Goal: Transaction & Acquisition: Purchase product/service

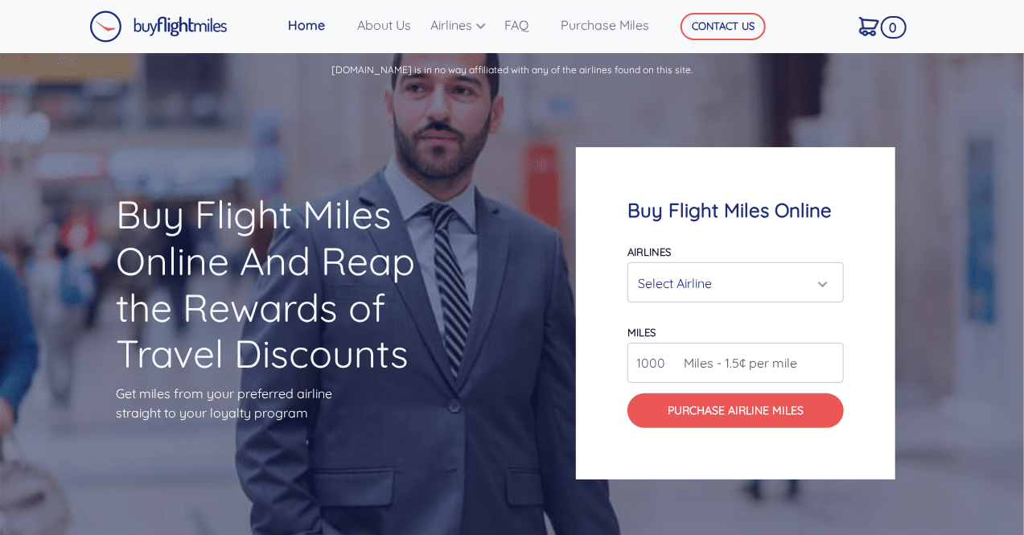
click at [708, 289] on div "Select Airline" at bounding box center [731, 283] width 186 height 31
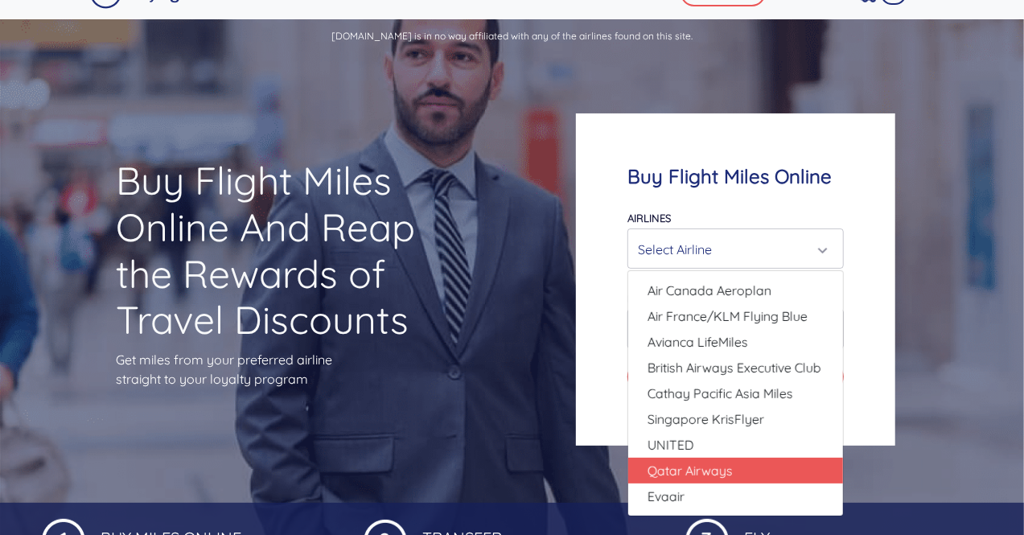
scroll to position [31, 0]
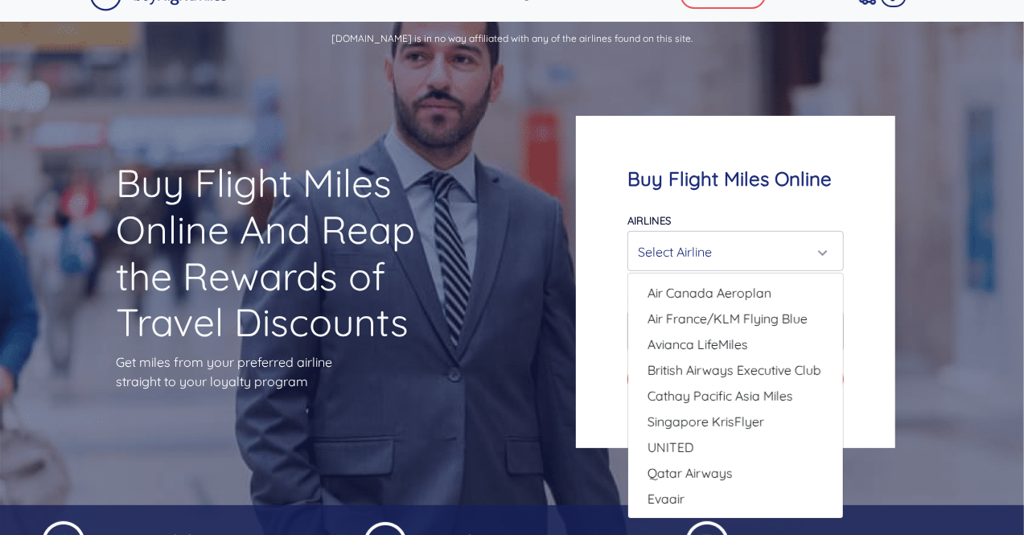
click at [556, 253] on div "Buy Flight Miles Online And Reap the Rewards of Travel Discounts Get miles from…" at bounding box center [512, 282] width 1024 height 446
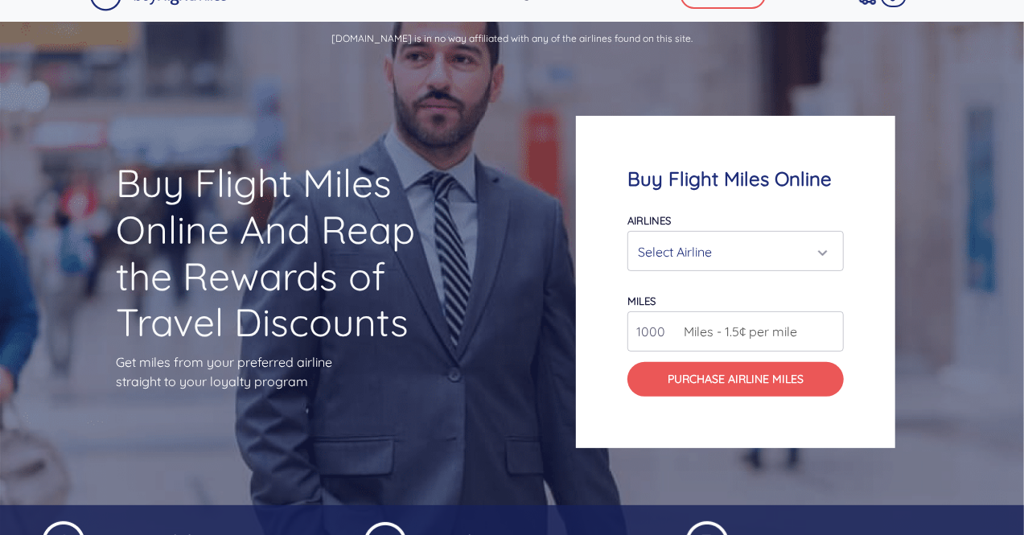
click at [688, 245] on div "Select Airline" at bounding box center [731, 251] width 186 height 31
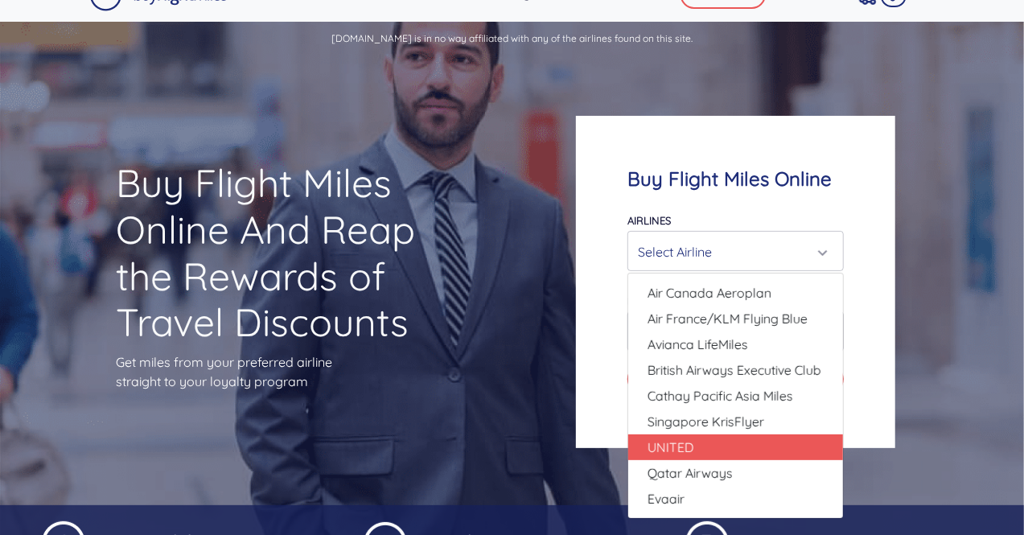
click at [706, 446] on link "UNITED" at bounding box center [735, 447] width 215 height 26
select select "UNITED"
type input "80000"
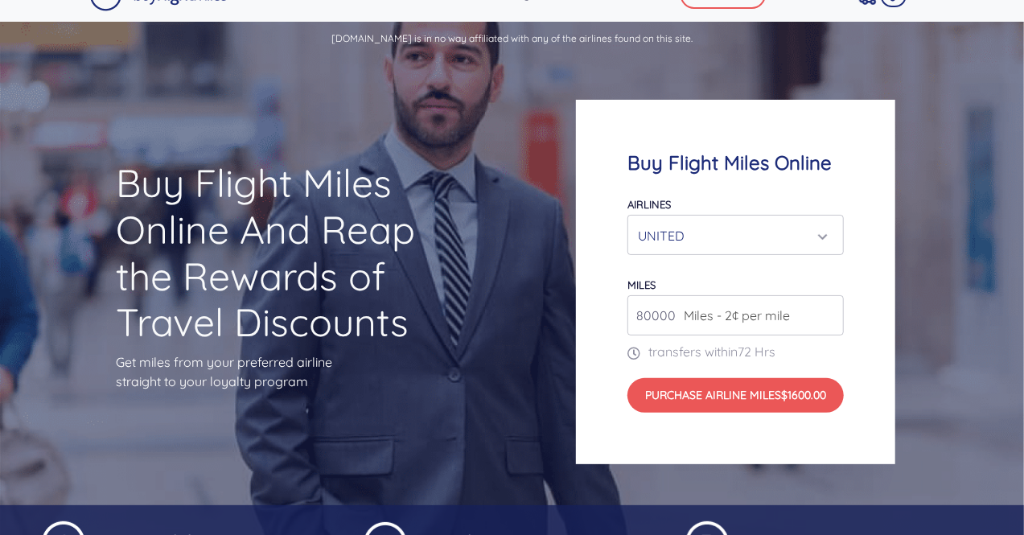
click at [584, 329] on div "Buy Flight Miles Online Airlines Air Canada Aeroplan Air France/KLM Flying Blue…" at bounding box center [735, 282] width 319 height 364
click at [709, 310] on span "Miles - 2¢ per mile" at bounding box center [732, 315] width 114 height 19
click at [642, 314] on input "80000" at bounding box center [735, 315] width 216 height 40
click at [747, 348] on span "72 Hrs" at bounding box center [756, 351] width 38 height 16
click at [738, 236] on div "UNITED" at bounding box center [731, 235] width 186 height 31
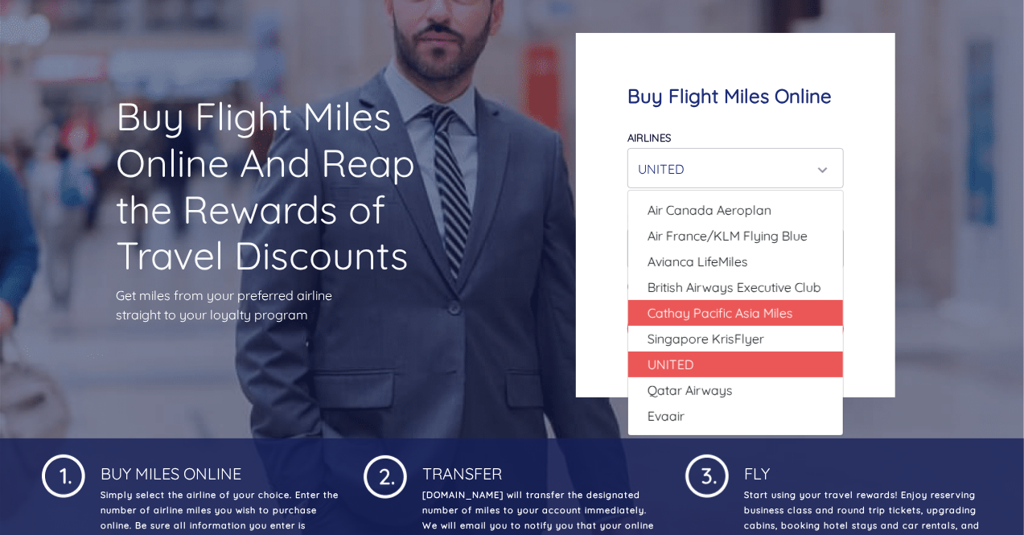
scroll to position [100, 0]
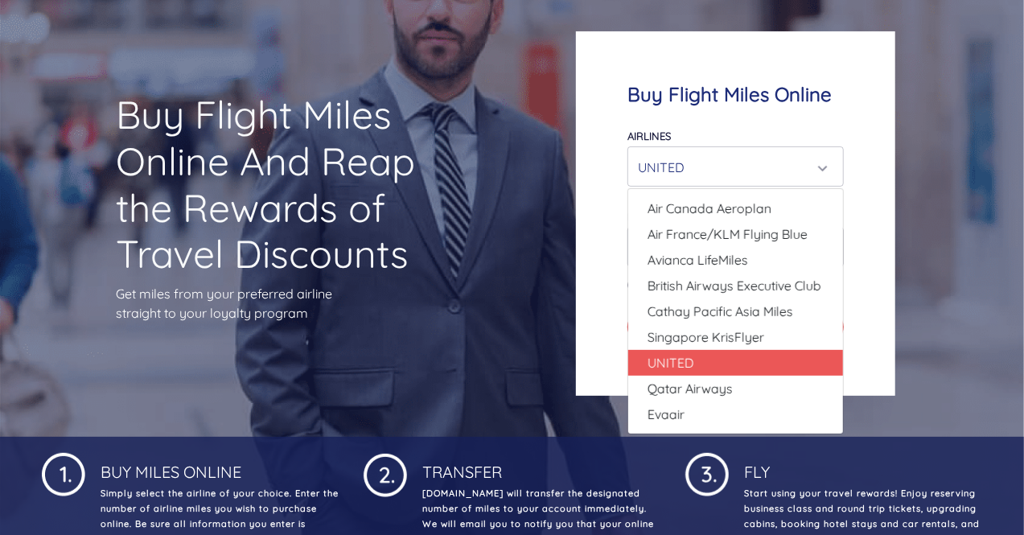
click at [891, 224] on div "Buy Flight Miles Online Airlines Air Canada Aeroplan Air France/KLM Flying Blue…" at bounding box center [735, 213] width 319 height 364
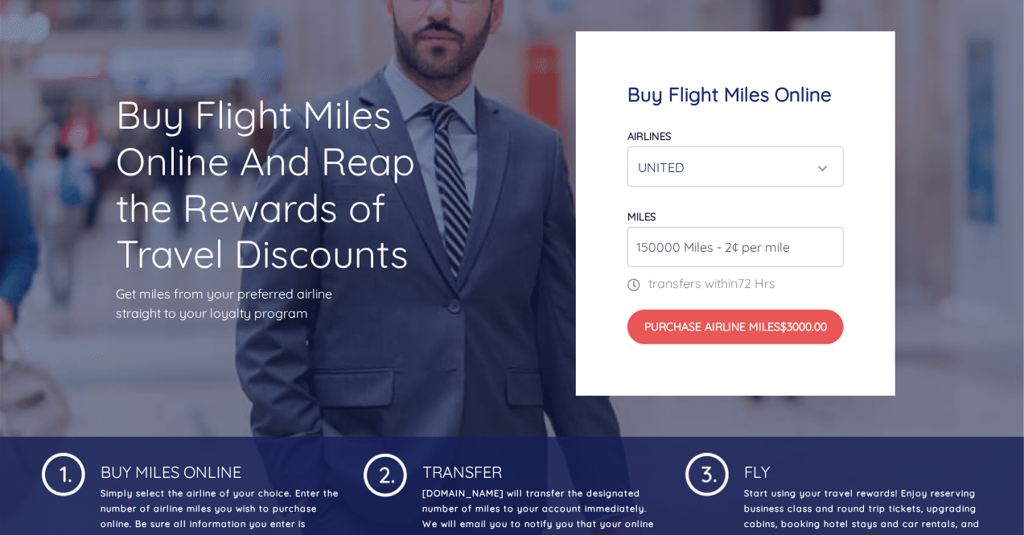
click at [646, 244] on input "150000" at bounding box center [735, 247] width 216 height 40
type input "140000"
click at [598, 245] on div "Buy Flight Miles Online Airlines Air Canada Aeroplan Air France/KLM Flying Blue…" at bounding box center [735, 213] width 319 height 364
